Goal: Find specific page/section: Find specific page/section

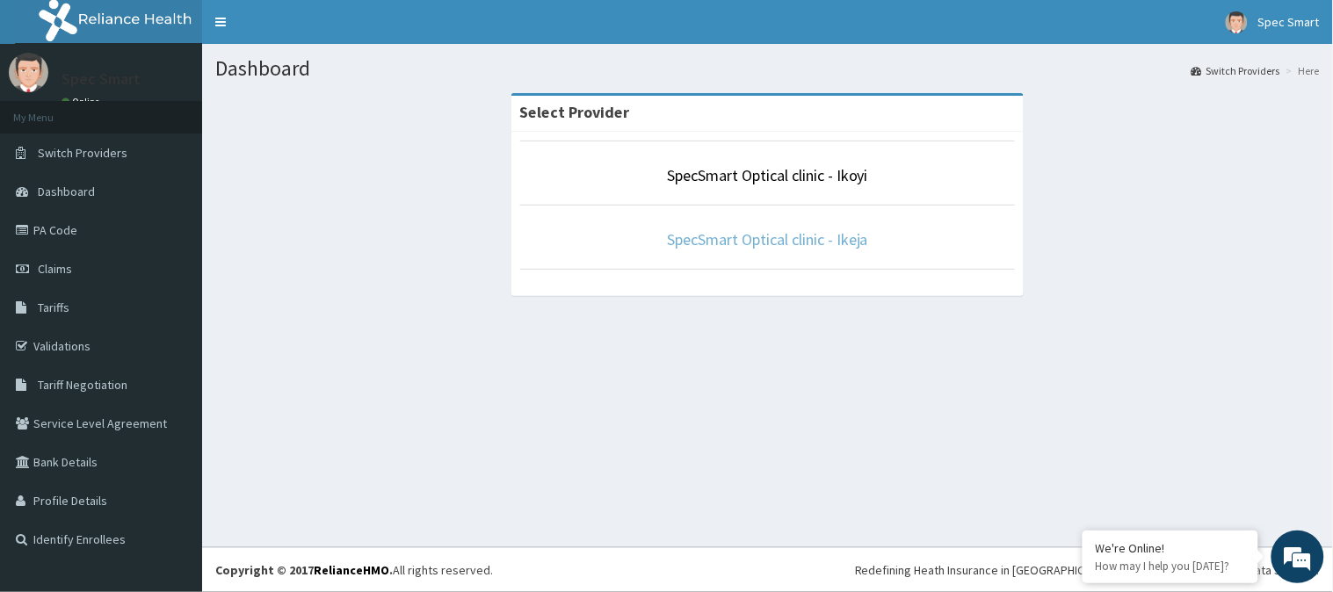
click at [758, 242] on link "SpecSmart Optical clinic - Ikeja" at bounding box center [767, 239] width 201 height 20
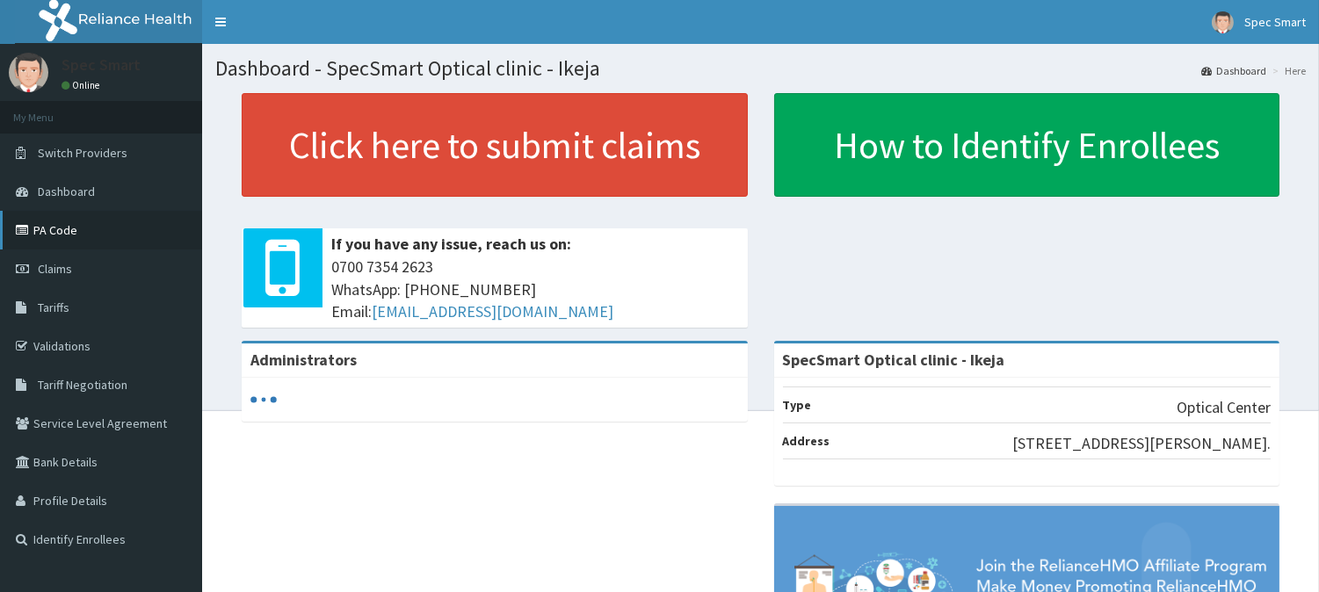
click at [90, 229] on link "PA Code" at bounding box center [101, 230] width 202 height 39
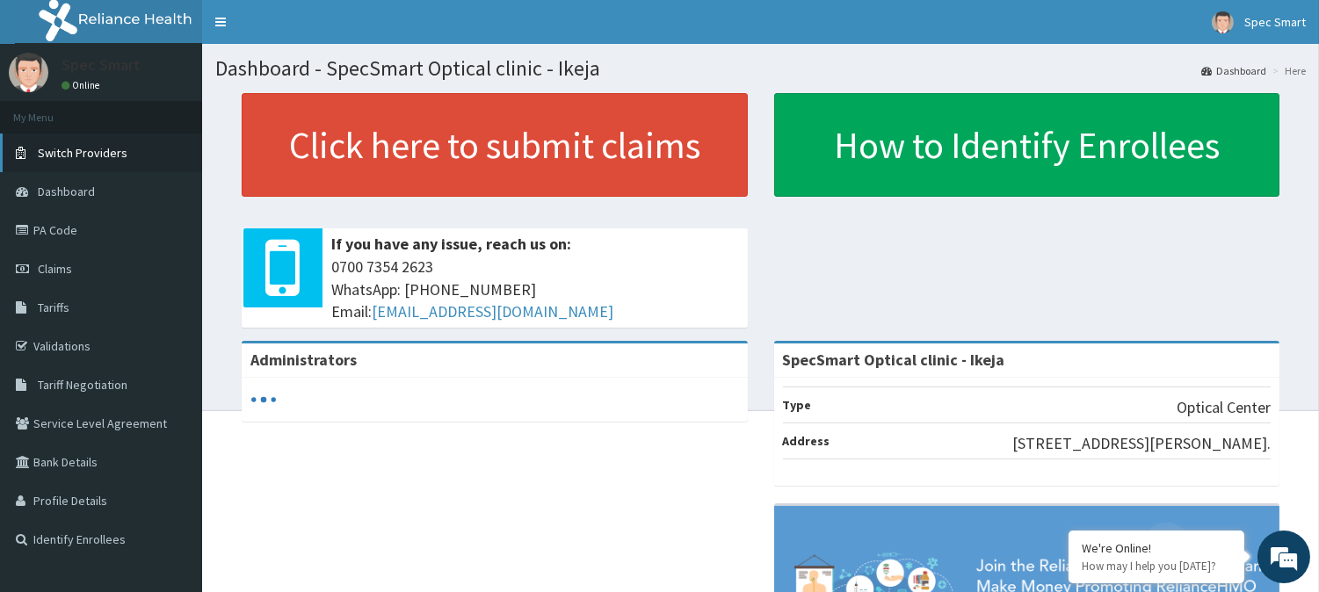
click at [124, 156] on link "Switch Providers" at bounding box center [101, 153] width 202 height 39
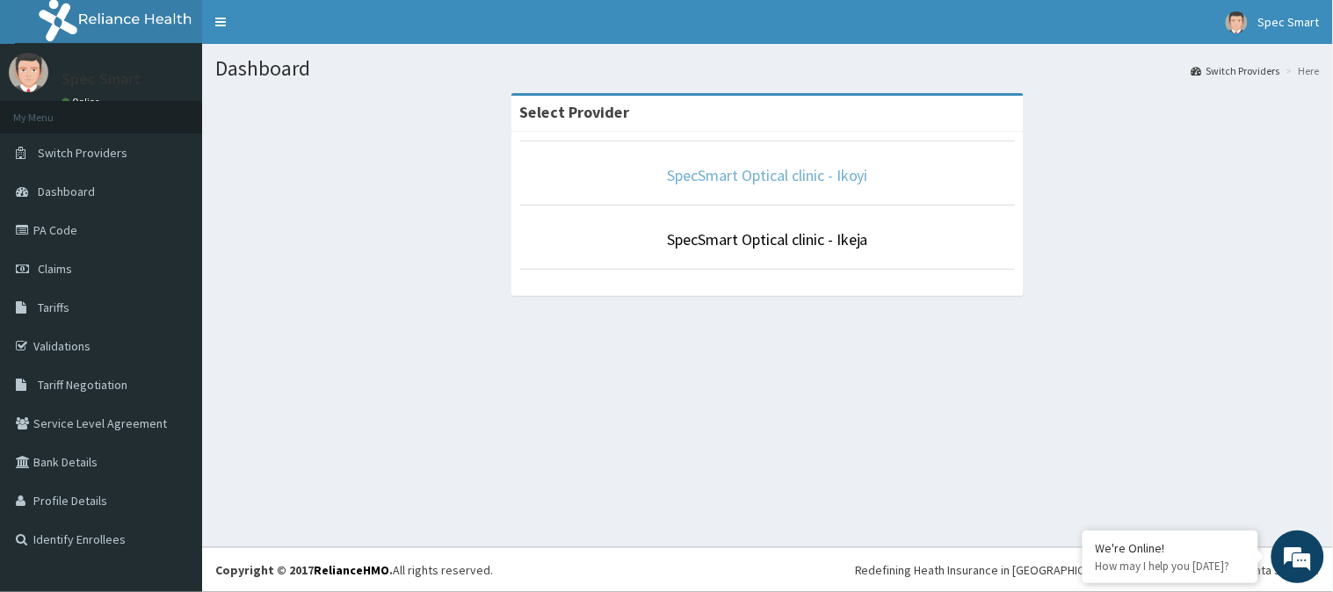
click at [716, 171] on link "SpecSmart Optical clinic - Ikoyi" at bounding box center [767, 175] width 201 height 20
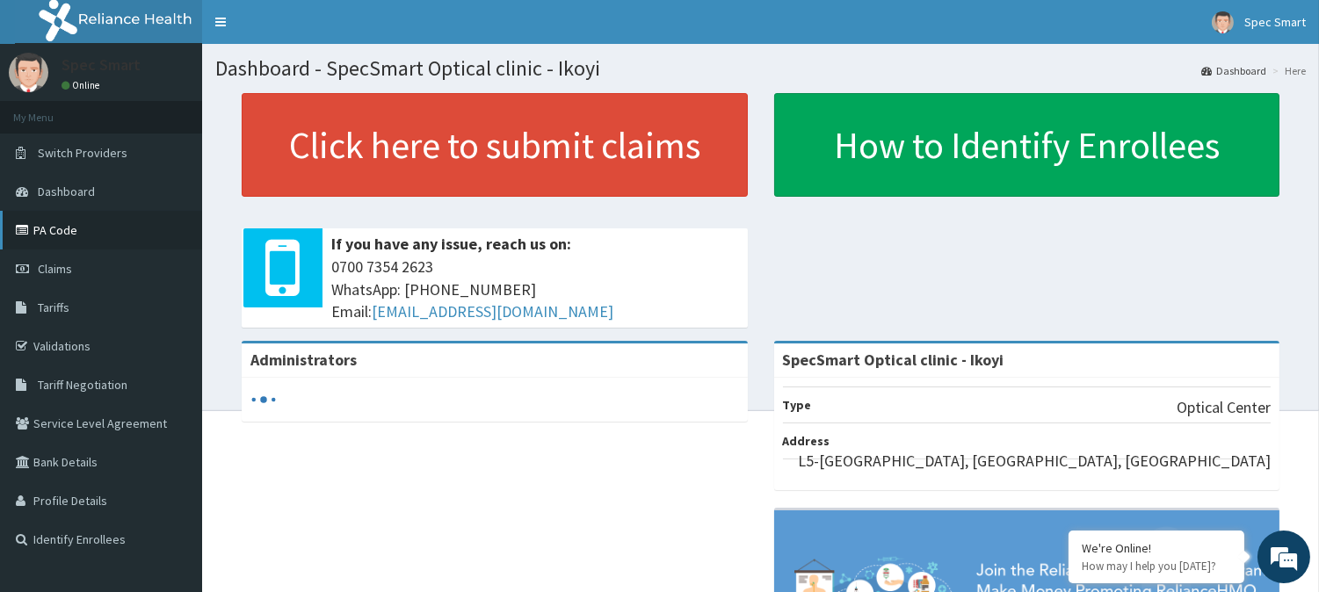
click at [107, 224] on link "PA Code" at bounding box center [101, 230] width 202 height 39
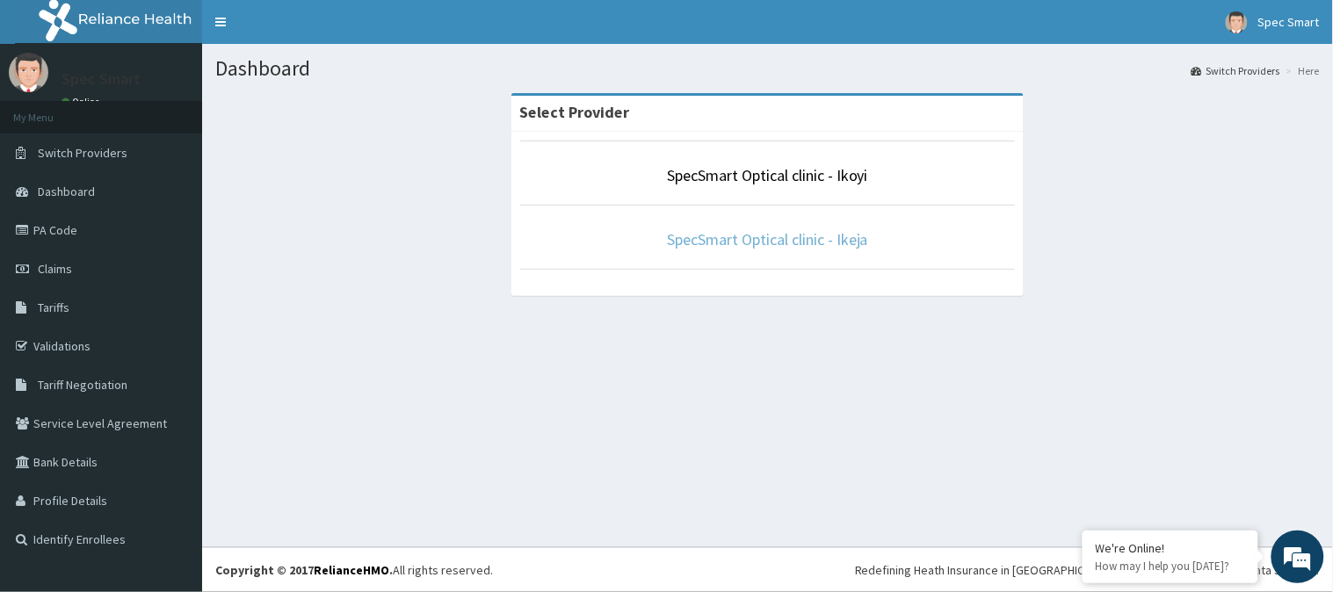
click at [795, 244] on link "SpecSmart Optical clinic - Ikeja" at bounding box center [767, 239] width 201 height 20
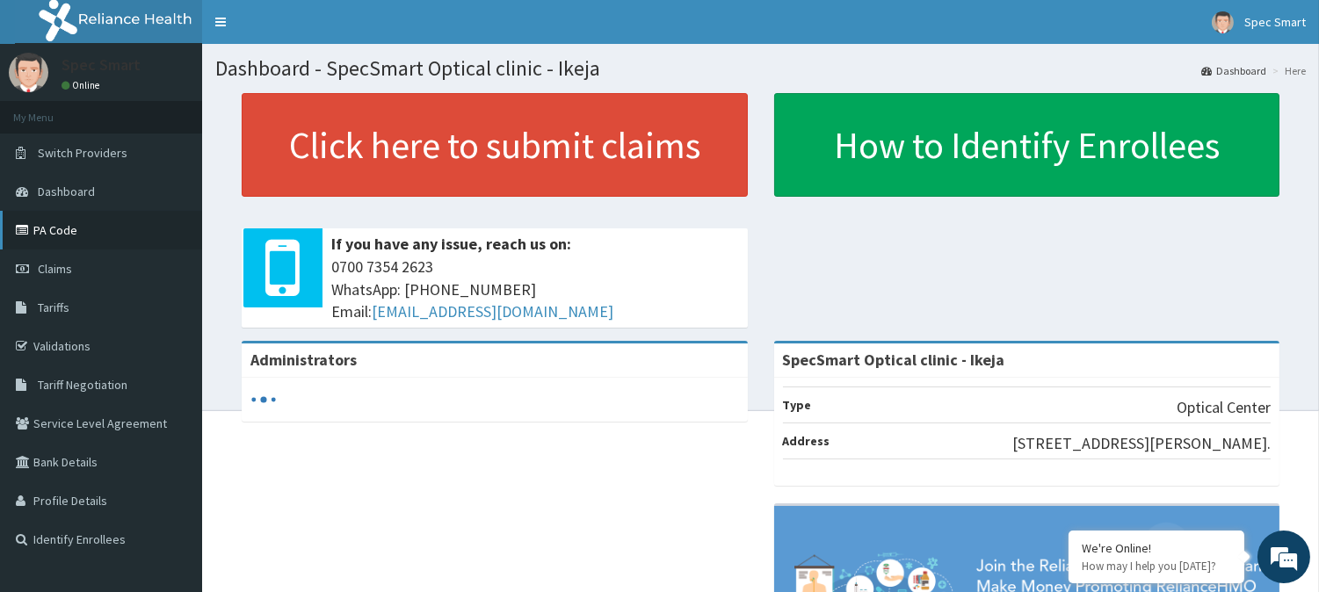
click at [68, 230] on link "PA Code" at bounding box center [101, 230] width 202 height 39
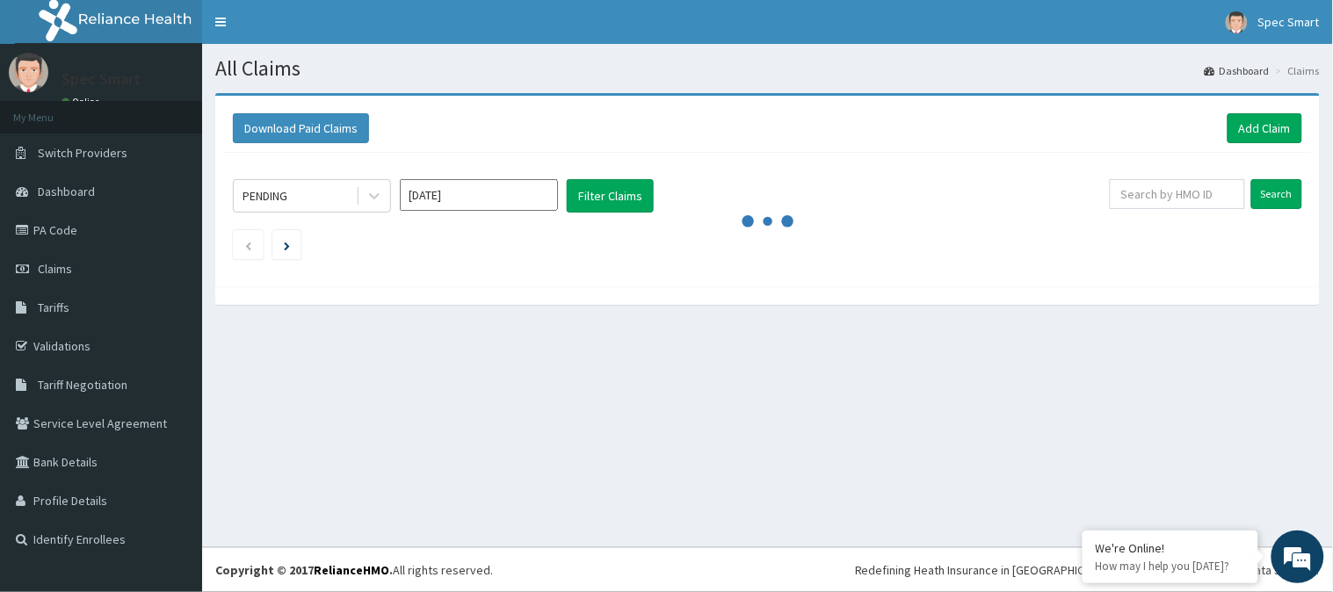
click at [770, 482] on div "All Claims Dashboard Claims Download Paid Claims Add Claim × Note you can only …" at bounding box center [767, 296] width 1131 height 504
click at [341, 363] on div "All Claims Dashboard Claims Download Paid Claims Add Claim × Note you can only …" at bounding box center [767, 296] width 1131 height 504
